Goal: Information Seeking & Learning: Learn about a topic

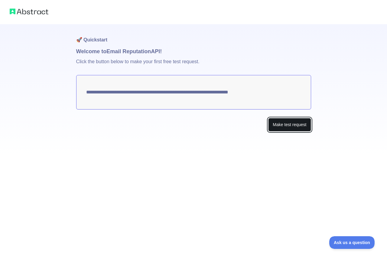
drag, startPoint x: 281, startPoint y: 123, endPoint x: 280, endPoint y: 130, distance: 7.1
click at [281, 124] on button "Make test request" at bounding box center [289, 125] width 43 height 14
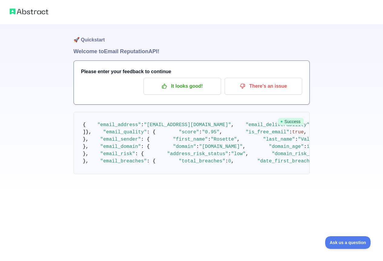
scroll to position [5, 0]
click at [297, 118] on span "Success" at bounding box center [291, 121] width 26 height 7
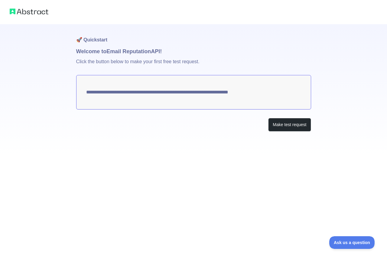
click at [265, 92] on textarea "**********" at bounding box center [193, 92] width 235 height 34
click at [146, 77] on textarea "**********" at bounding box center [193, 92] width 235 height 34
click at [302, 125] on button "Make test request" at bounding box center [289, 125] width 43 height 14
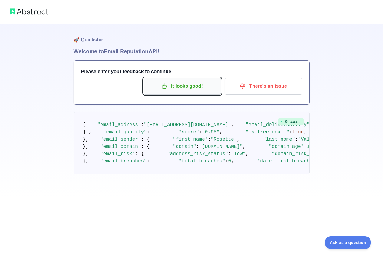
click at [189, 90] on p "It looks good!" at bounding box center [182, 86] width 68 height 10
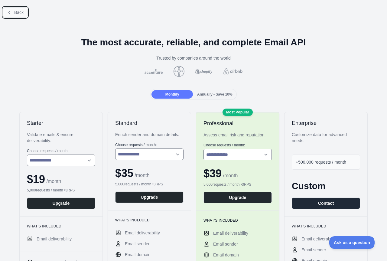
click at [7, 14] on button "Back" at bounding box center [15, 12] width 24 height 10
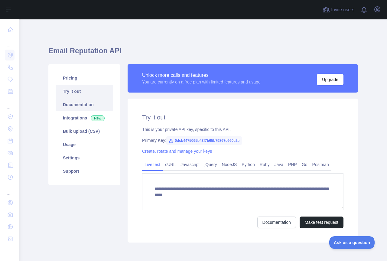
click at [92, 106] on link "Documentation" at bounding box center [84, 104] width 57 height 13
click at [82, 124] on link "Integrations New" at bounding box center [84, 117] width 57 height 13
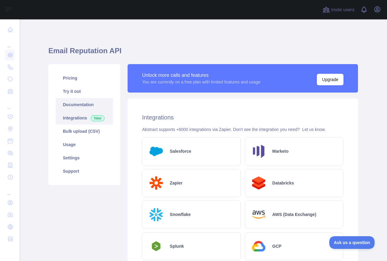
click at [88, 107] on link "Documentation" at bounding box center [84, 104] width 57 height 13
click at [366, 143] on main "Email Reputation API Pricing Try it out Documentation Integrations New Bulk upl…" at bounding box center [203, 140] width 368 height 242
